Goal: Task Accomplishment & Management: Use online tool/utility

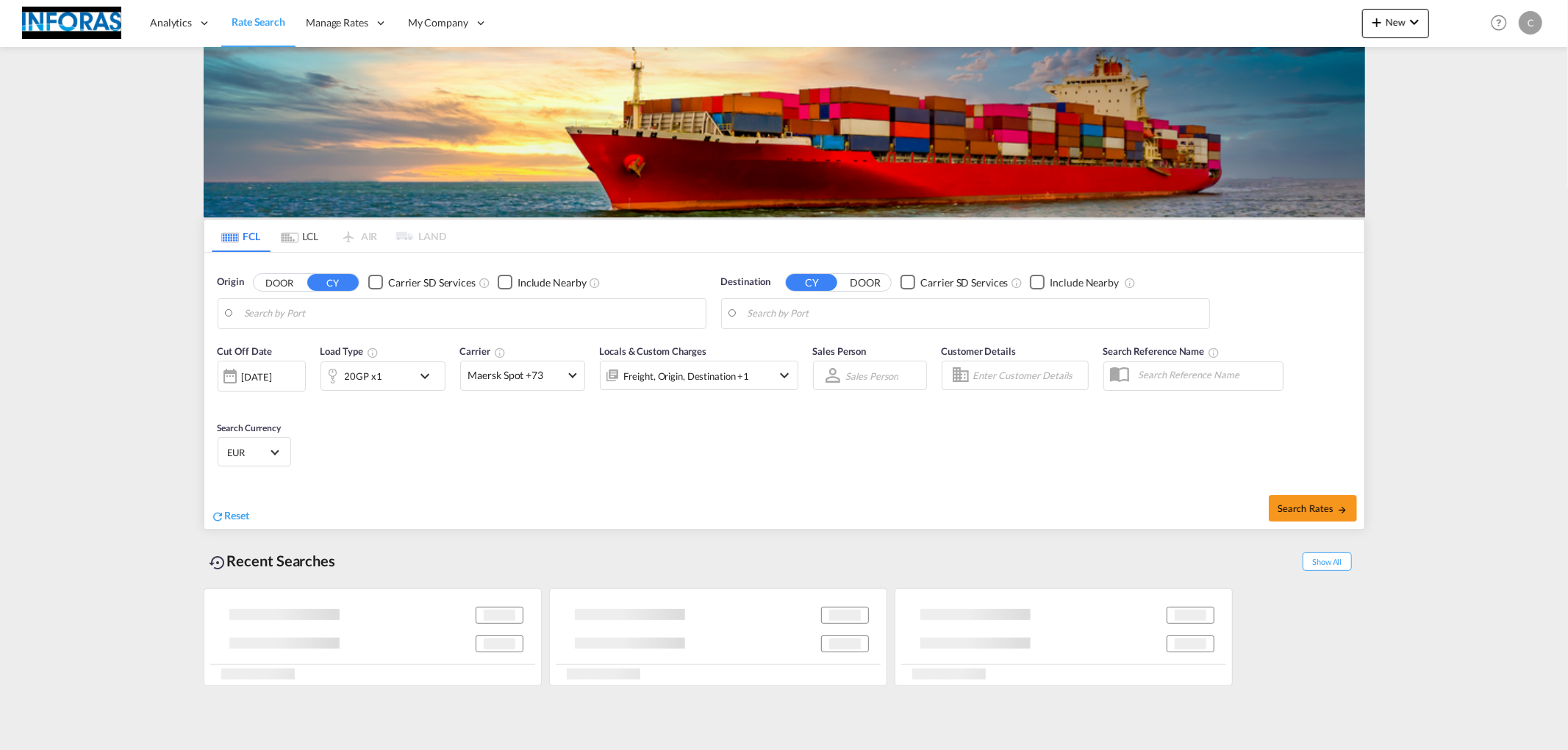
type input "[GEOGRAPHIC_DATA], [GEOGRAPHIC_DATA]"
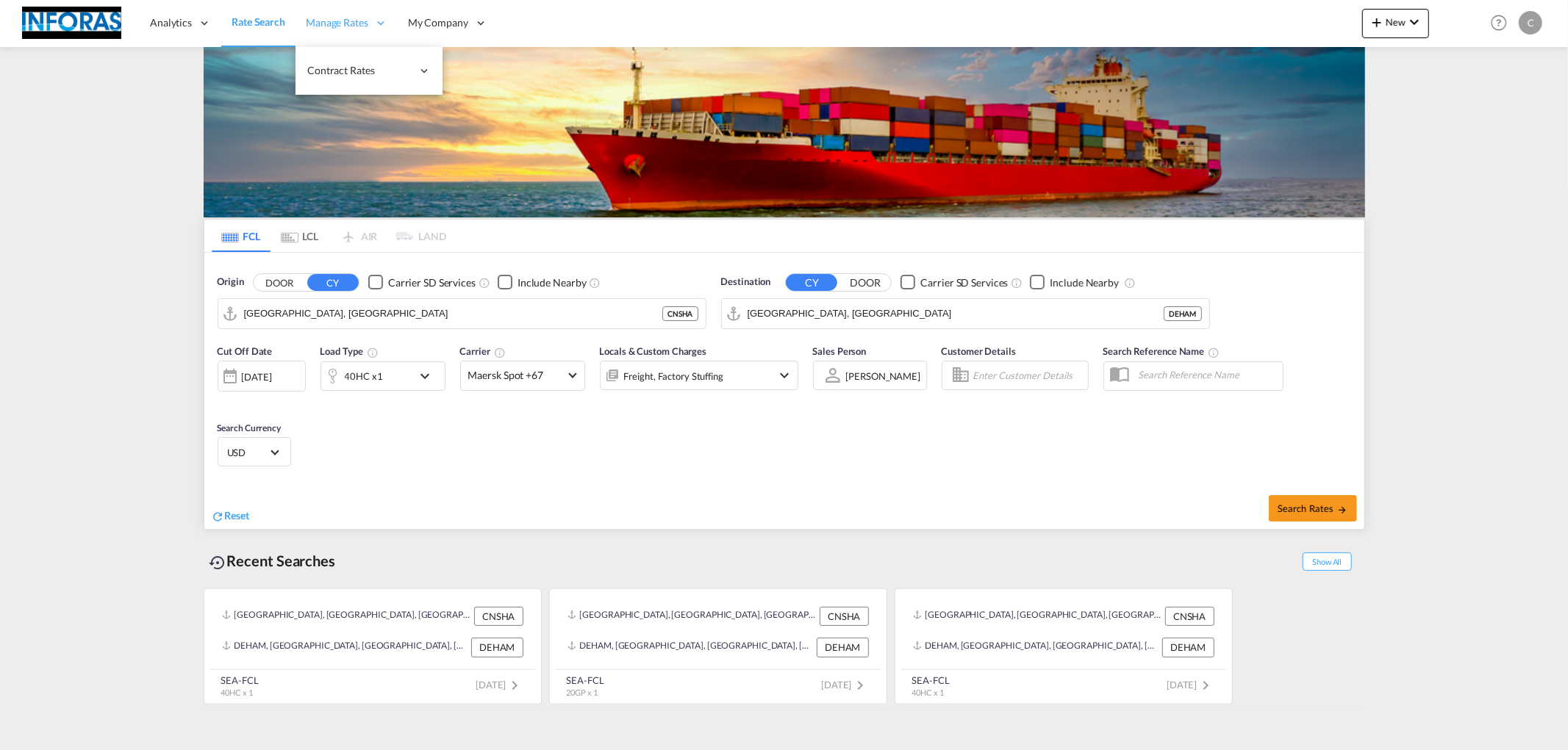
click at [314, 18] on span "Manage Rates" at bounding box center [336, 23] width 63 height 15
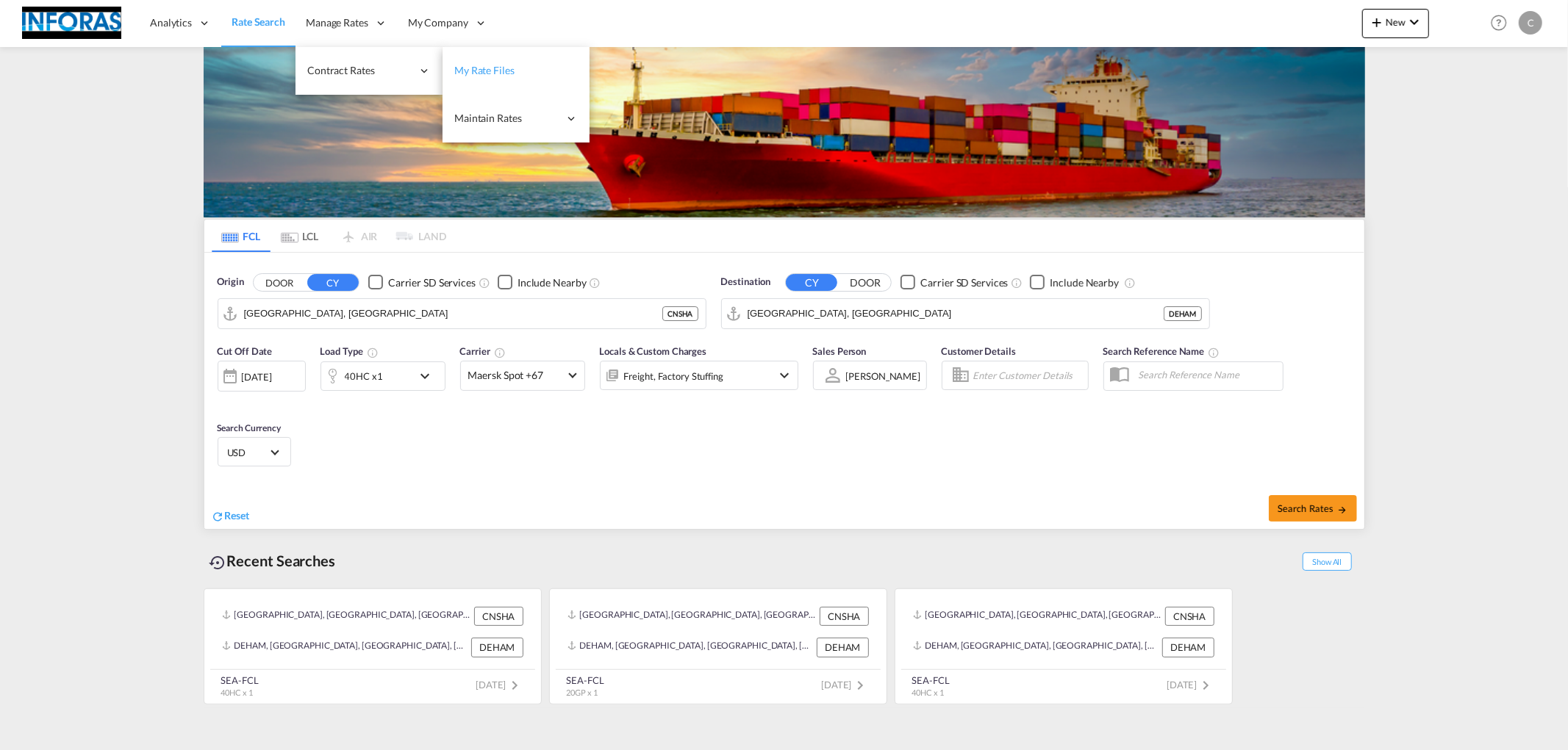
click at [514, 70] on span "My Rate Files" at bounding box center [484, 70] width 60 height 13
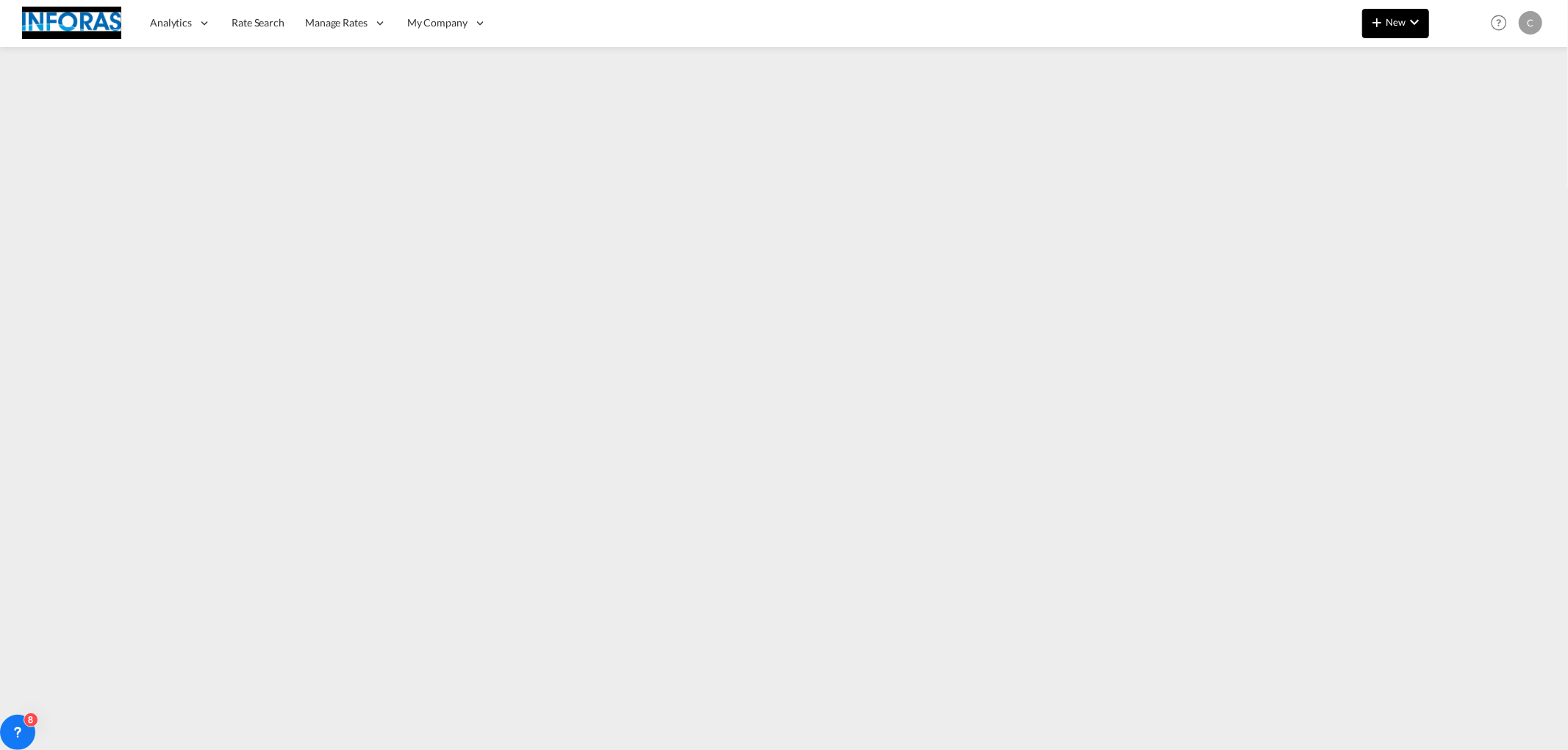
click at [1395, 25] on span "New" at bounding box center [1395, 21] width 55 height 12
click at [1464, 113] on span "Ratesheet" at bounding box center [1456, 110] width 16 height 29
